Goal: Check status

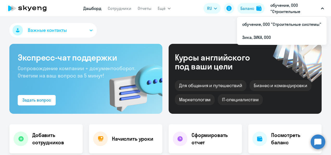
select select "30"
click at [266, 37] on li "Зика, ЗИКА, ООО" at bounding box center [282, 37] width 90 height 13
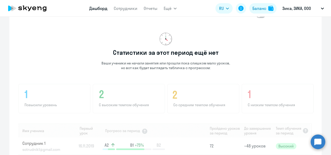
scroll to position [416, 0]
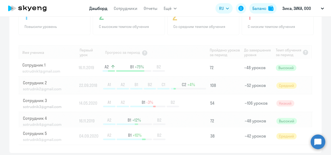
click at [31, 59] on img at bounding box center [166, 74] width 296 height 140
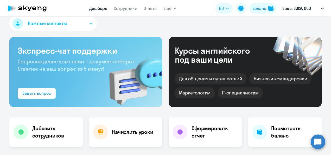
scroll to position [0, 0]
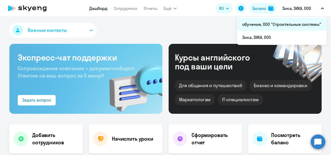
click at [267, 25] on li "обучение, ООО "Строительные системы"" at bounding box center [282, 24] width 90 height 13
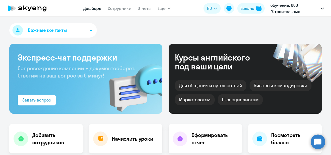
select select "30"
